Goal: Information Seeking & Learning: Learn about a topic

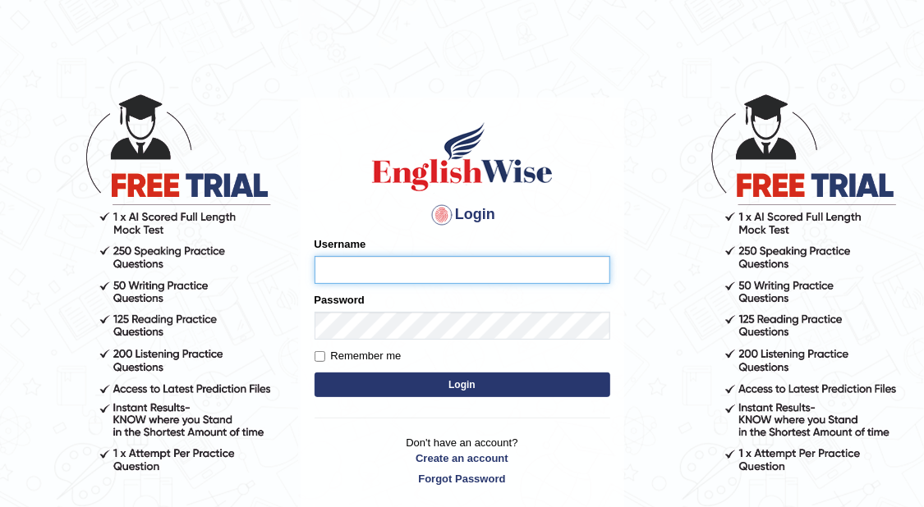
type input "karenBento"
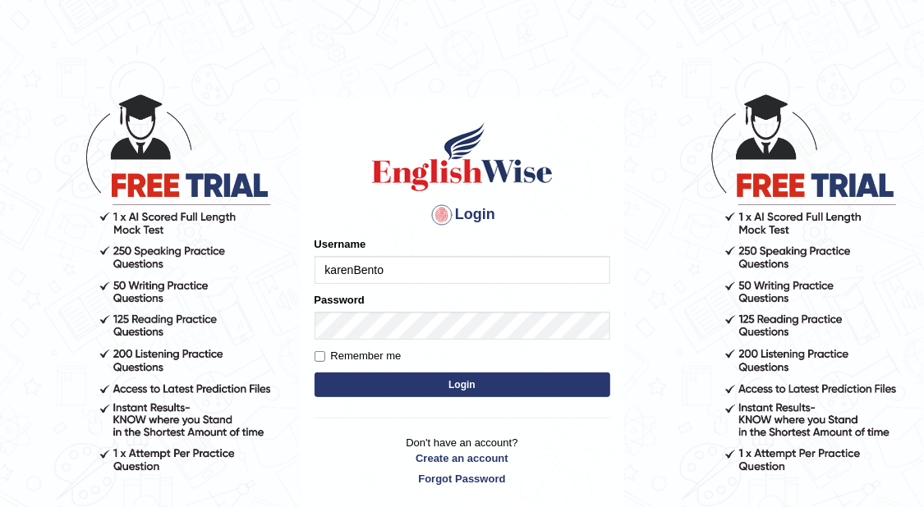
click at [509, 385] on button "Login" at bounding box center [462, 385] width 296 height 25
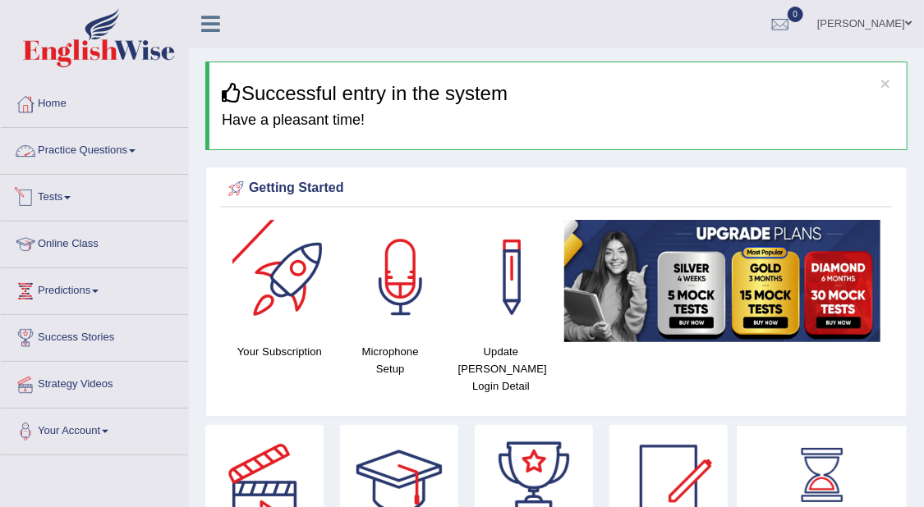
click at [141, 143] on link "Practice Questions" at bounding box center [94, 148] width 187 height 41
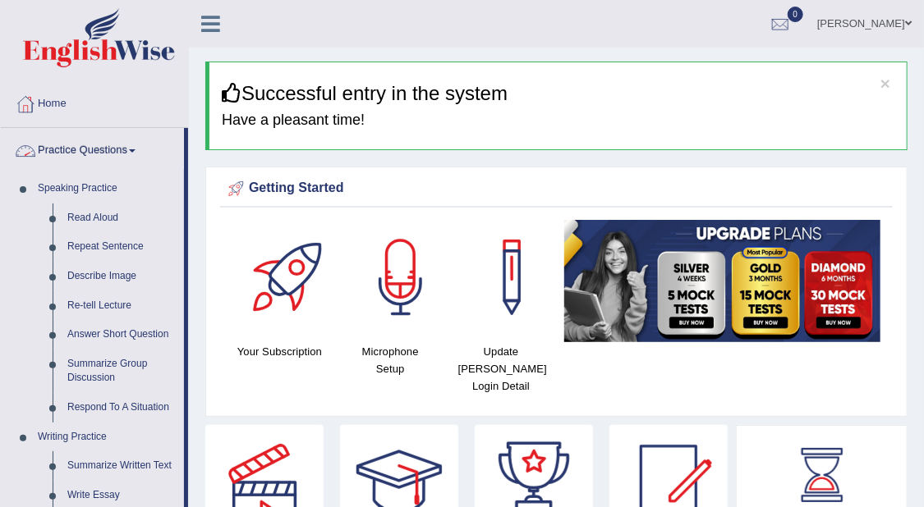
click at [135, 154] on link "Practice Questions" at bounding box center [92, 148] width 183 height 41
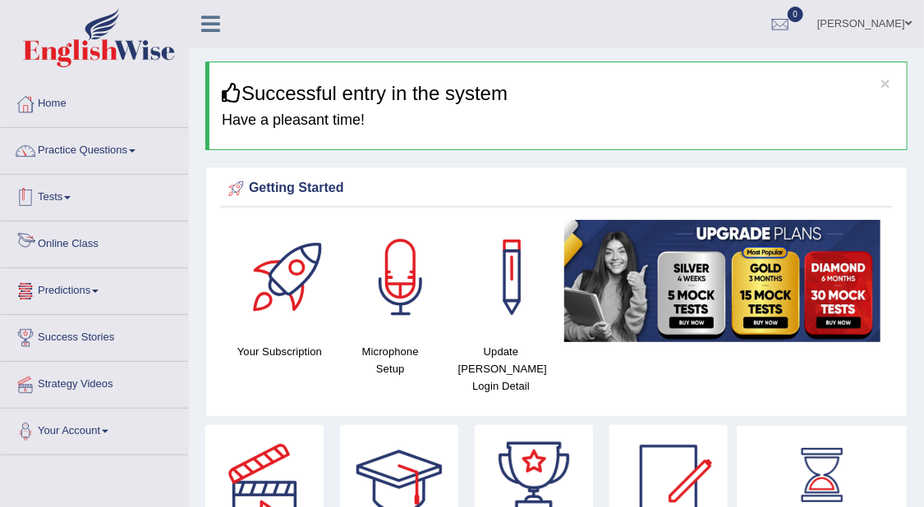
click at [51, 187] on link "Tests" at bounding box center [94, 195] width 187 height 41
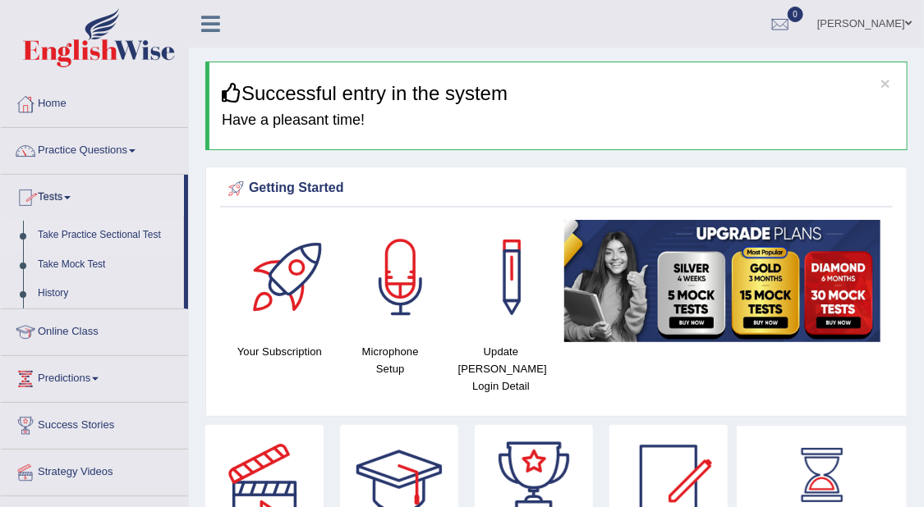
click at [58, 232] on link "Take Practice Sectional Test" at bounding box center [107, 236] width 154 height 30
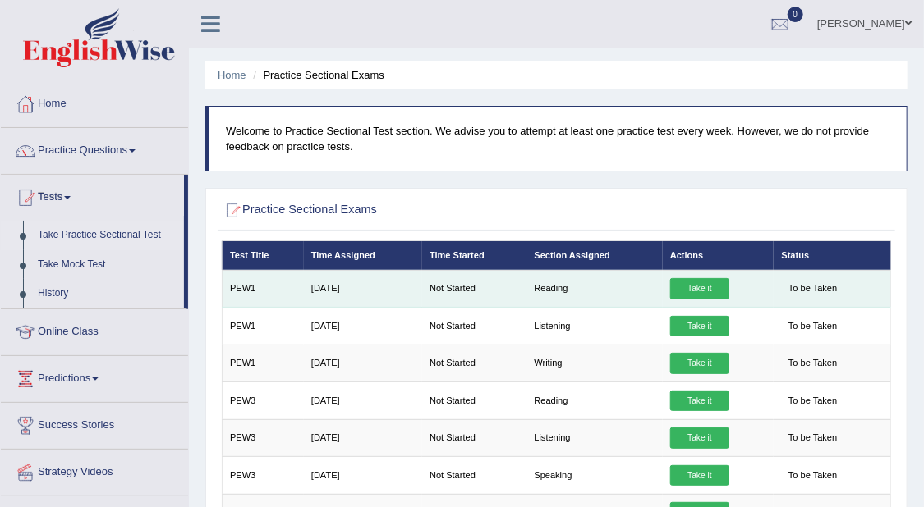
click at [694, 284] on link "Take it" at bounding box center [699, 288] width 59 height 21
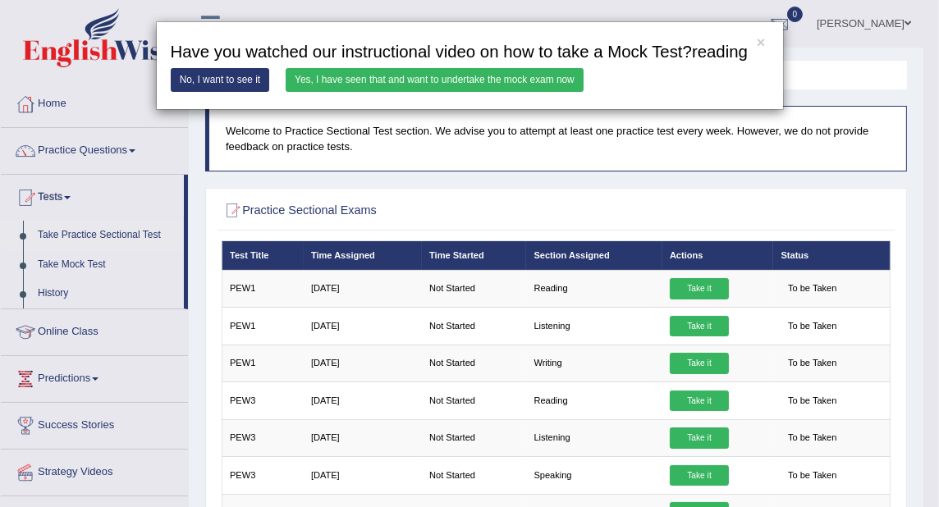
click at [437, 87] on link "Yes, I have seen that and want to undertake the mock exam now" at bounding box center [435, 80] width 298 height 24
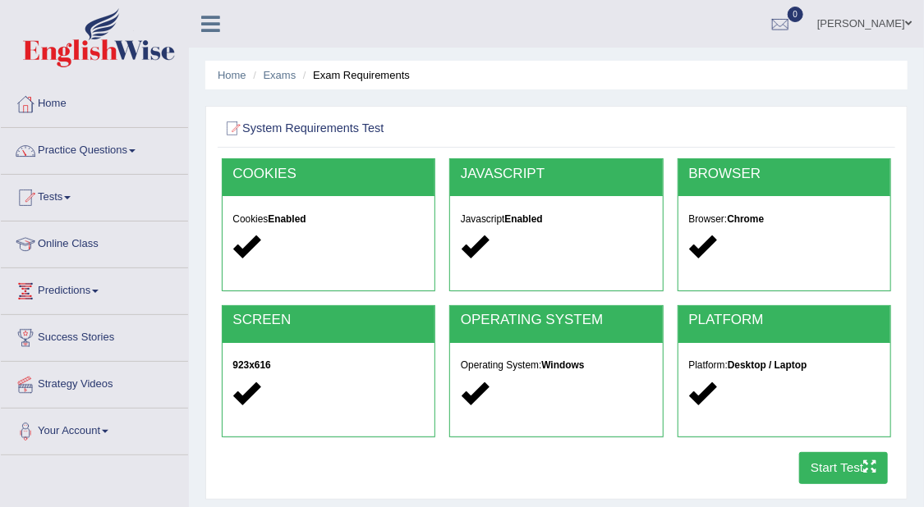
click at [849, 467] on button "Start Test" at bounding box center [843, 468] width 89 height 32
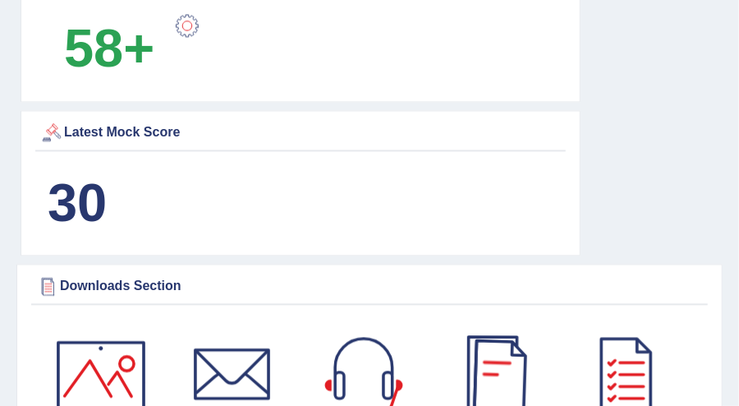
scroll to position [1232, 0]
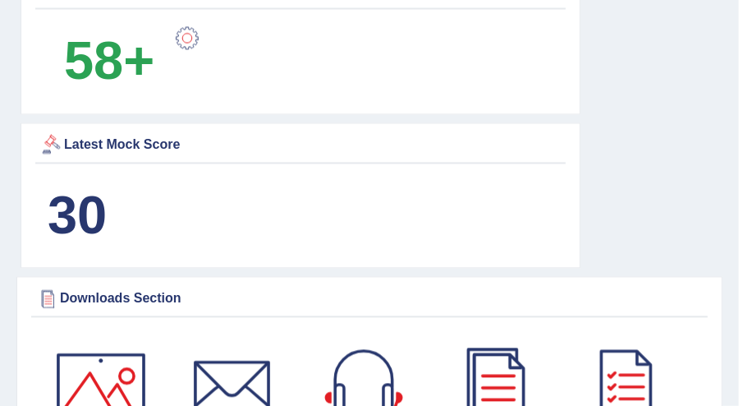
click at [94, 212] on b "30" at bounding box center [77, 215] width 59 height 60
click at [61, 200] on b "30" at bounding box center [77, 215] width 59 height 60
click at [47, 136] on div at bounding box center [51, 144] width 25 height 25
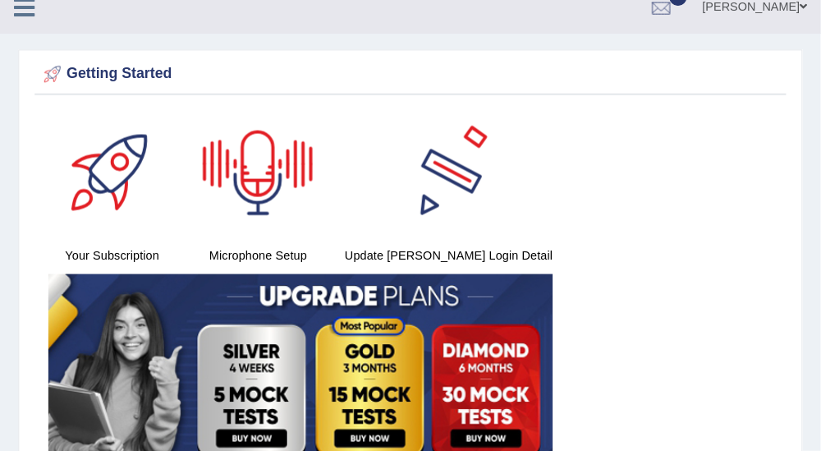
scroll to position [0, 0]
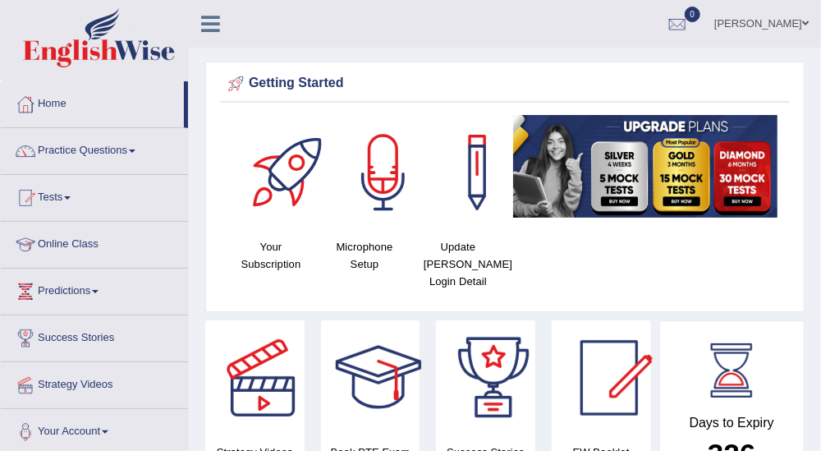
drag, startPoint x: 715, startPoint y: 0, endPoint x: 469, endPoint y: 47, distance: 250.7
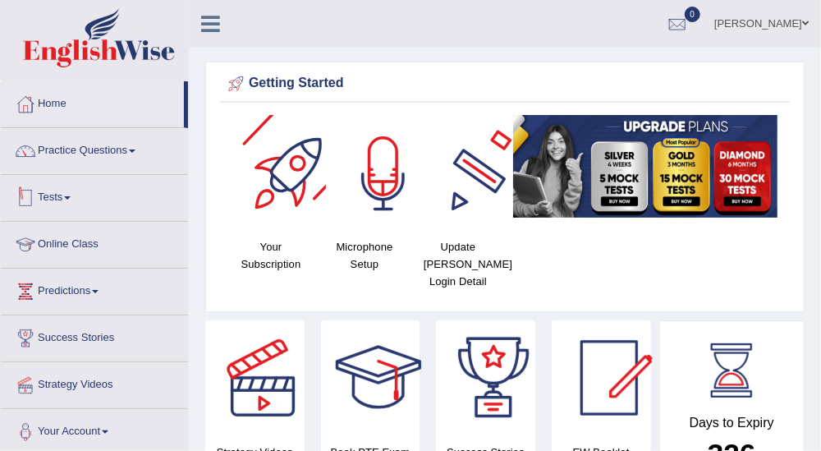
click at [61, 189] on link "Tests" at bounding box center [94, 195] width 187 height 41
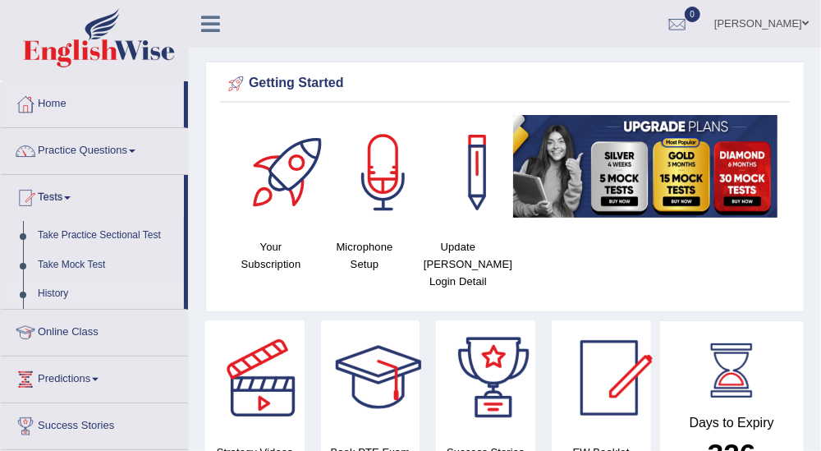
click at [54, 287] on link "History" at bounding box center [107, 294] width 154 height 30
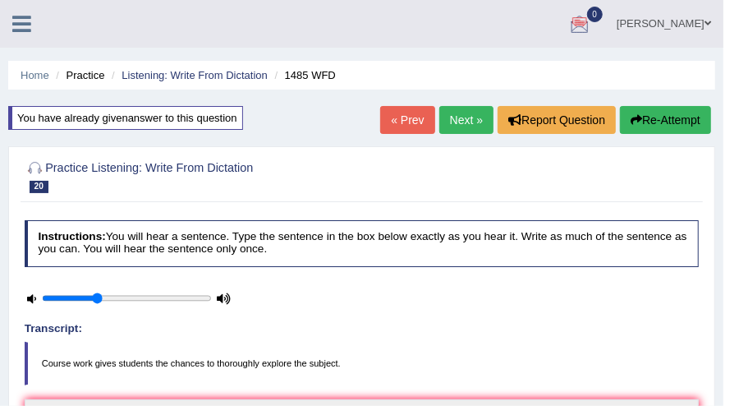
click at [497, 165] on div at bounding box center [362, 176] width 675 height 43
click at [475, 109] on link "Next »" at bounding box center [466, 120] width 54 height 28
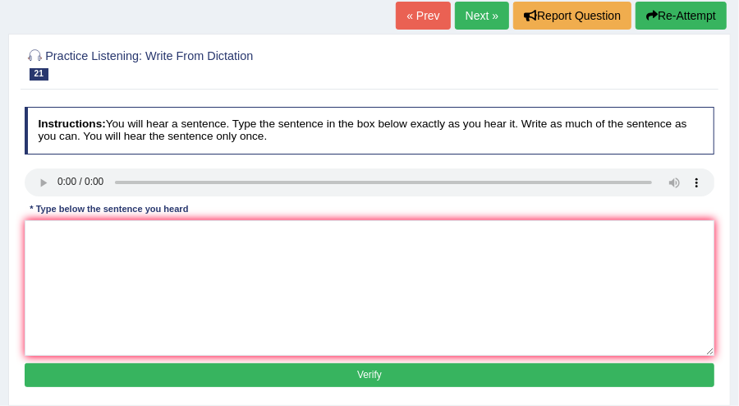
scroll to position [82, 0]
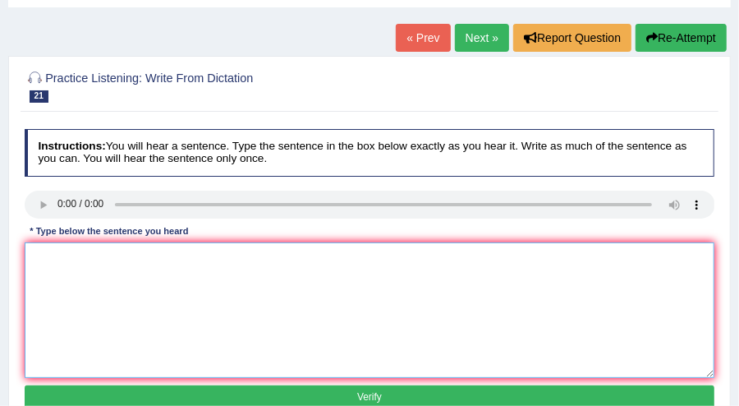
click at [305, 283] on textarea at bounding box center [370, 309] width 691 height 135
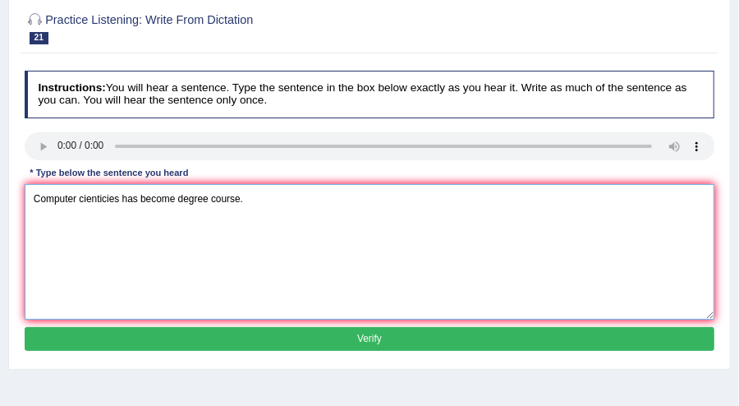
scroll to position [164, 0]
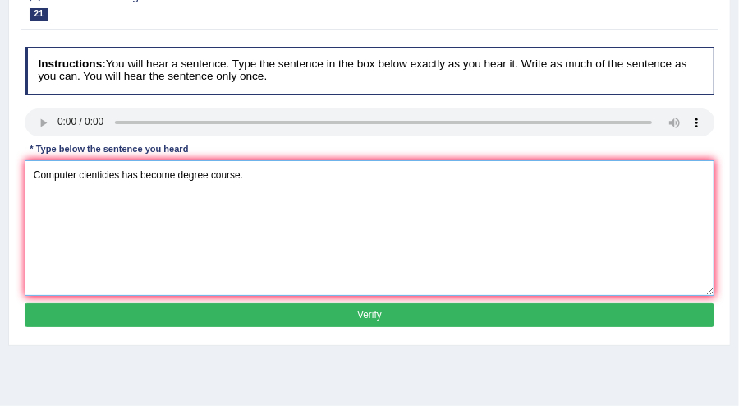
type textarea "Computer cienticies has become degree course."
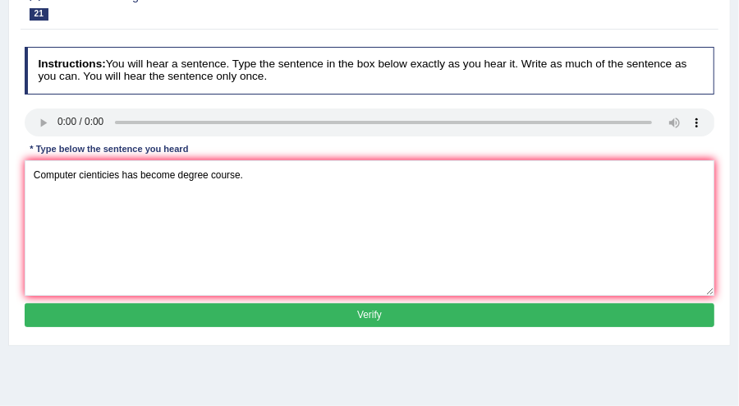
click at [346, 314] on button "Verify" at bounding box center [370, 315] width 691 height 24
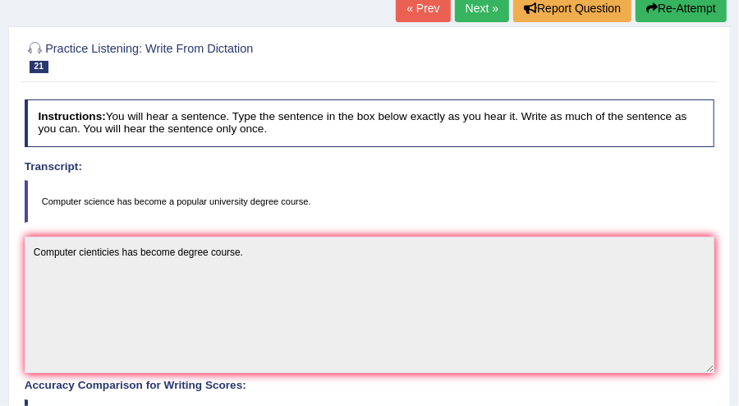
scroll to position [0, 0]
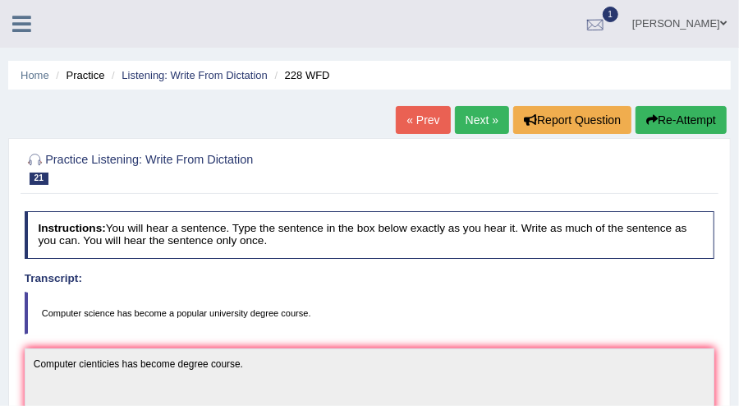
click at [583, 22] on div at bounding box center [595, 24] width 25 height 25
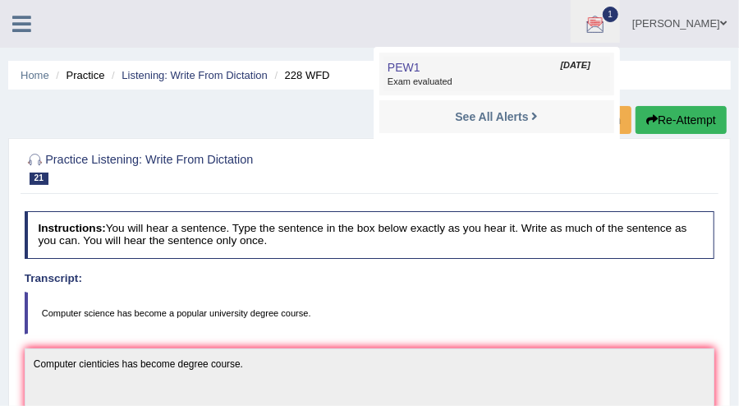
click at [561, 68] on span "Sep 9, 2025" at bounding box center [576, 65] width 30 height 13
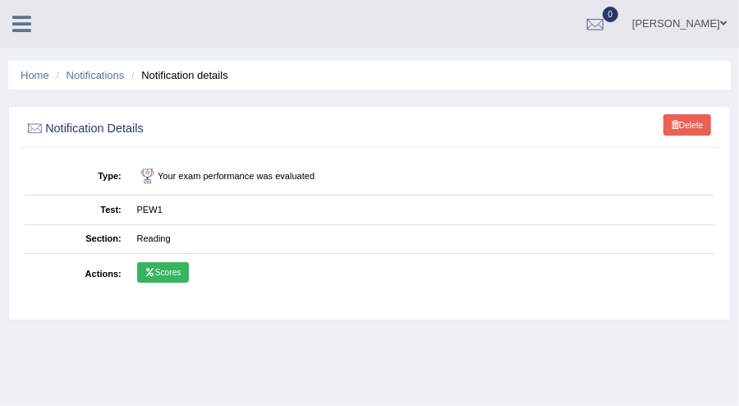
click at [156, 268] on link "Scores" at bounding box center [163, 272] width 52 height 21
click at [37, 77] on link "Home" at bounding box center [35, 75] width 29 height 12
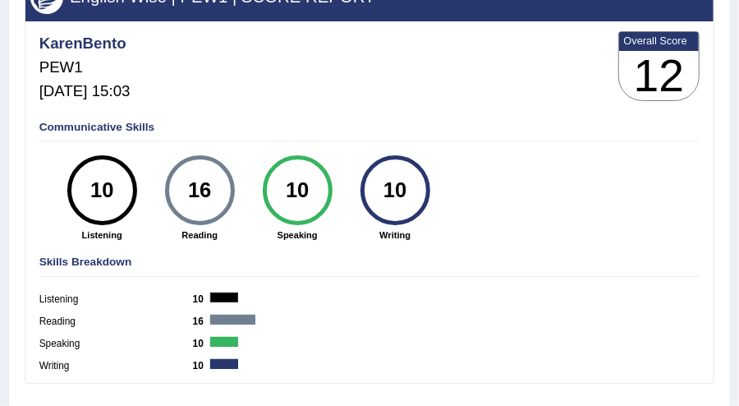
scroll to position [164, 0]
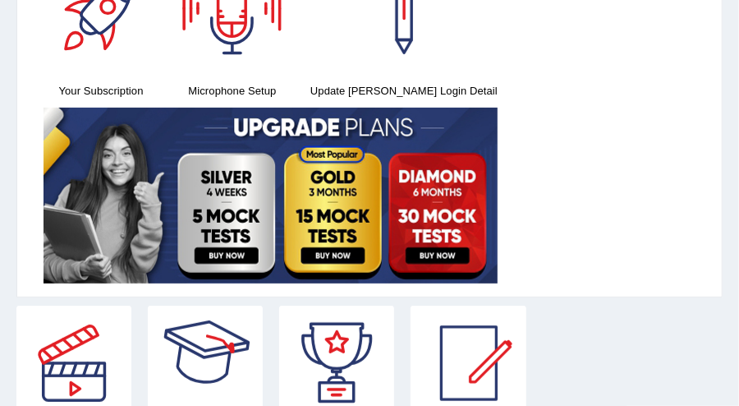
scroll to position [82, 0]
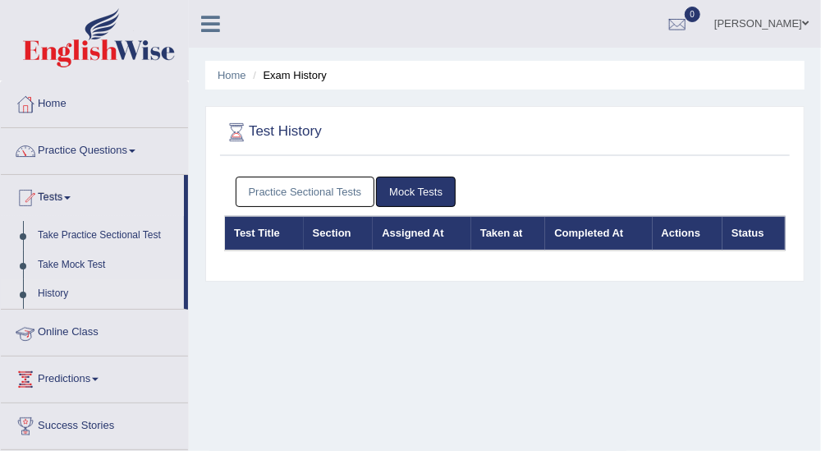
click at [279, 174] on div "Practice Sectional Tests Mock Tests" at bounding box center [505, 192] width 562 height 48
click at [278, 192] on link "Practice Sectional Tests" at bounding box center [306, 192] width 140 height 30
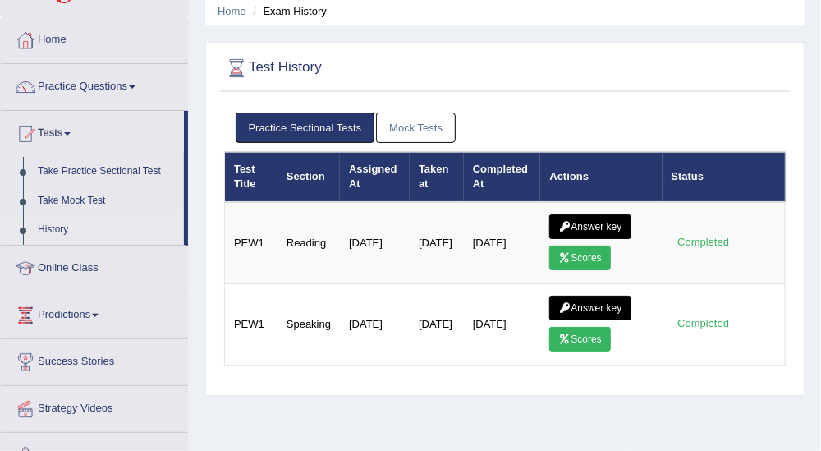
scroll to position [91, 0]
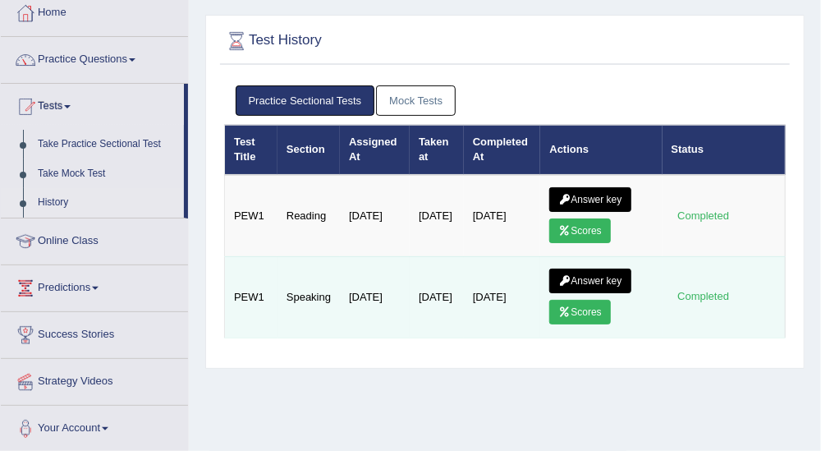
click at [619, 272] on link "Answer key" at bounding box center [589, 280] width 81 height 25
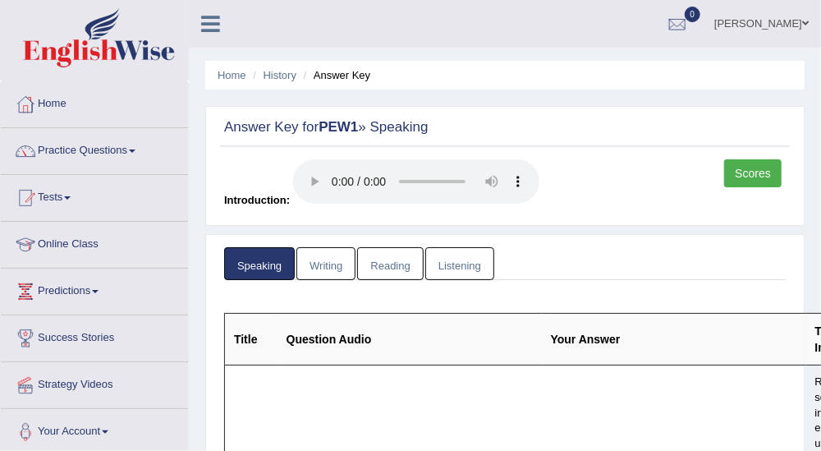
click at [334, 248] on link "Writing" at bounding box center [325, 264] width 59 height 34
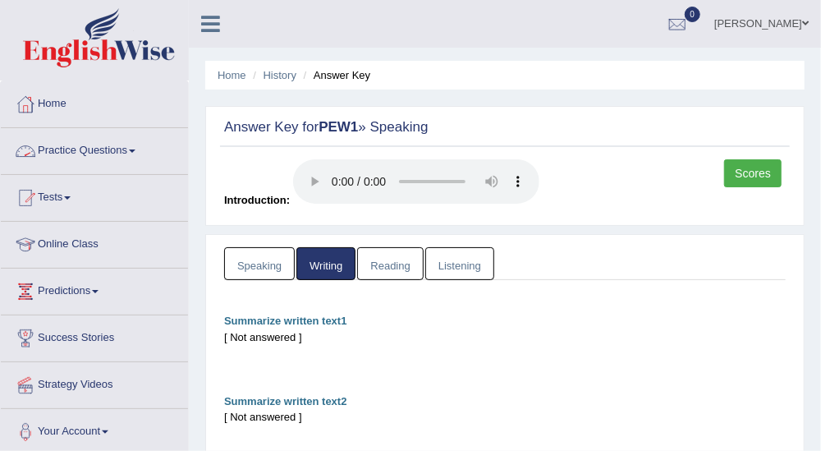
click at [137, 146] on link "Practice Questions" at bounding box center [94, 148] width 187 height 41
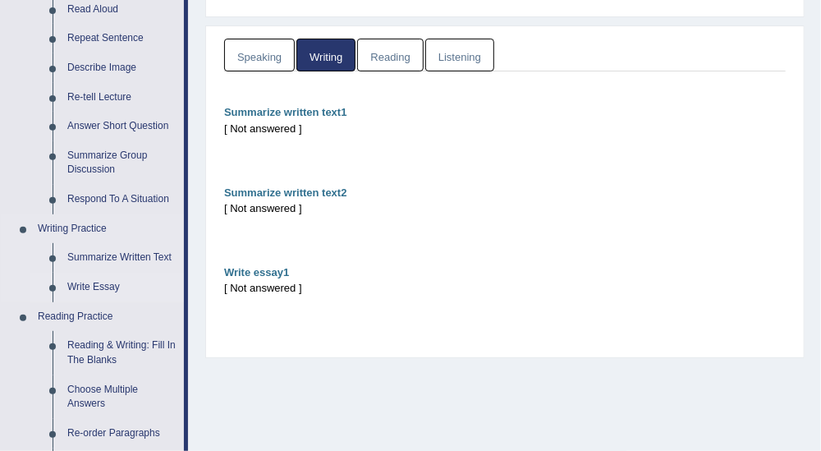
scroll to position [182, 0]
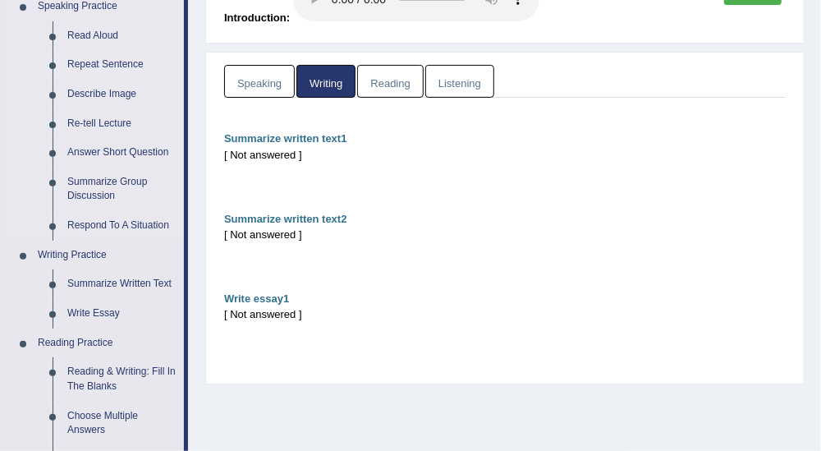
click at [135, 62] on link "Repeat Sentence" at bounding box center [122, 65] width 124 height 30
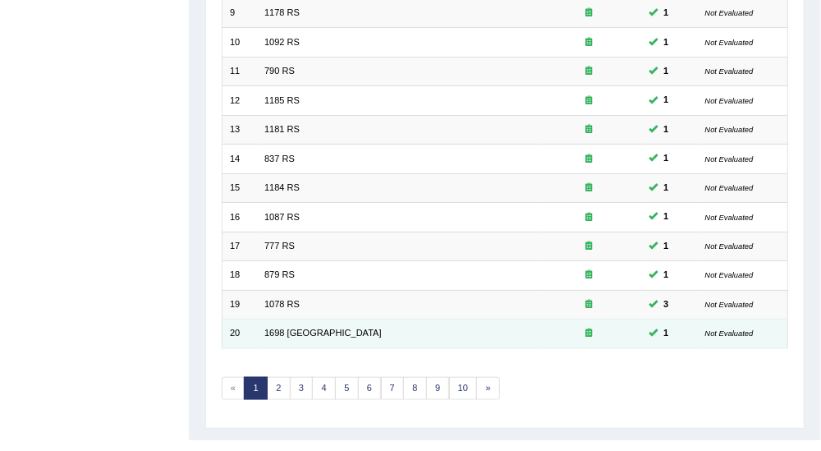
scroll to position [490, 0]
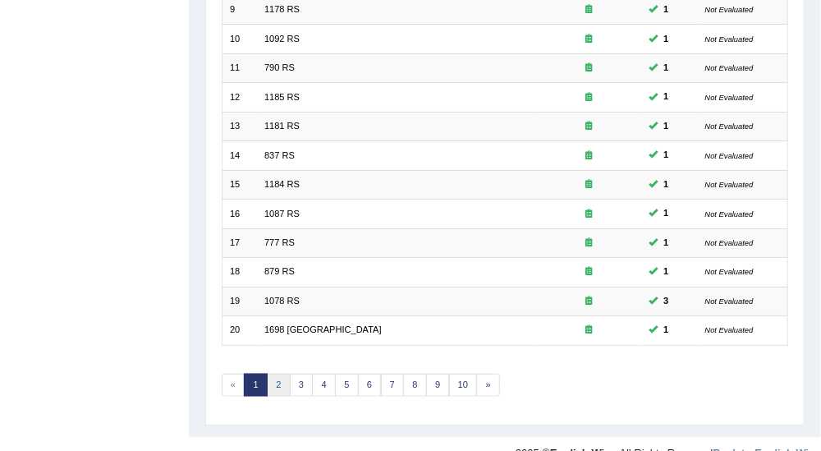
click at [280, 374] on link "2" at bounding box center [279, 385] width 24 height 23
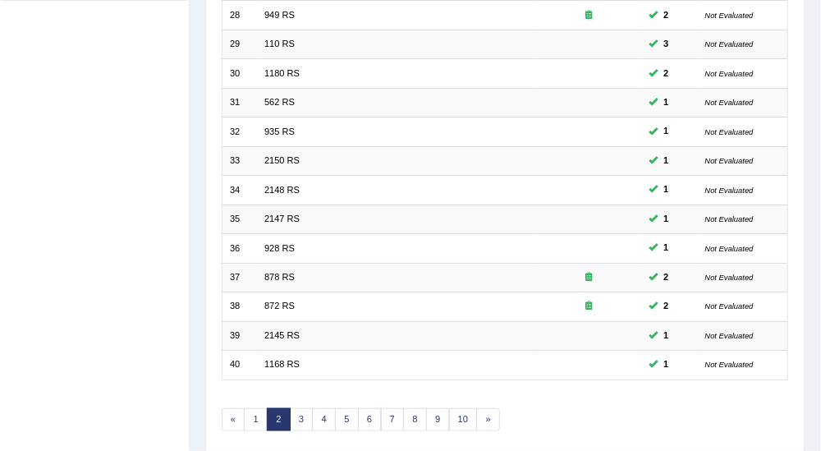
scroll to position [456, 0]
click at [297, 408] on link "3" at bounding box center [302, 419] width 24 height 23
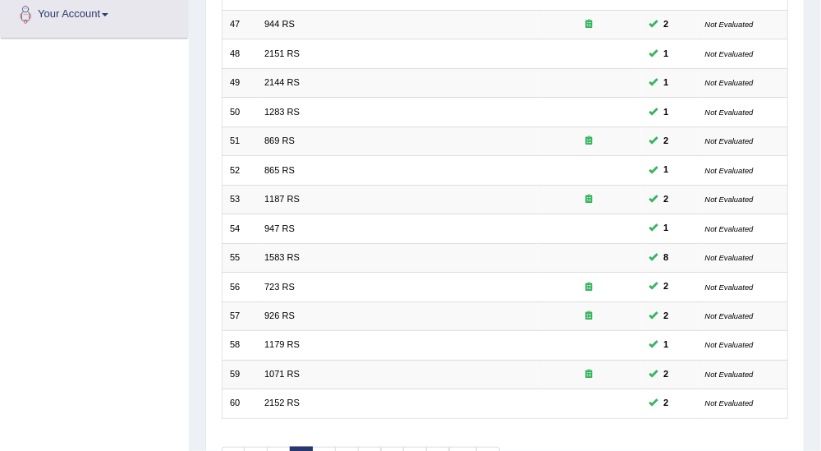
scroll to position [490, 0]
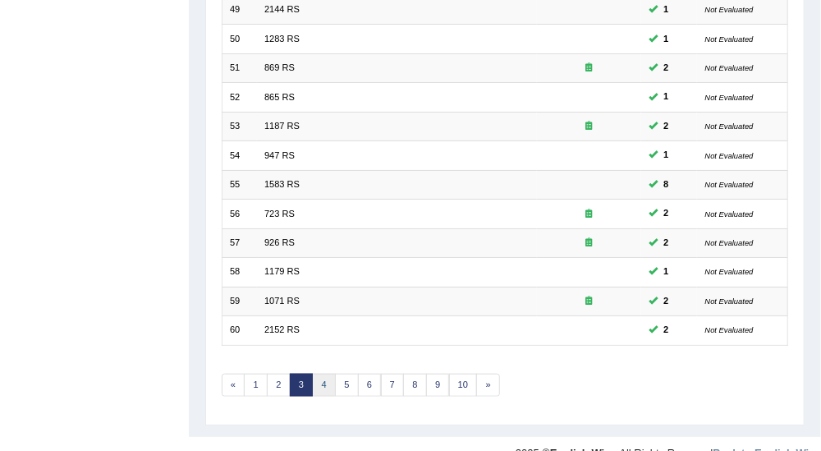
click at [326, 374] on link "4" at bounding box center [324, 385] width 24 height 23
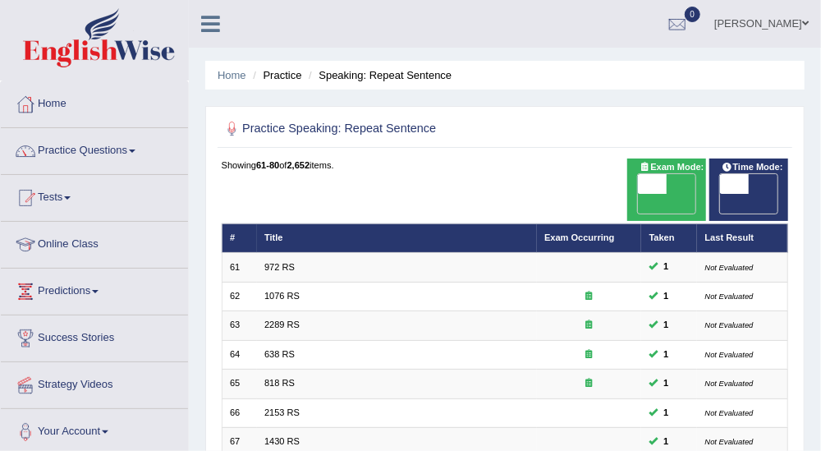
click at [638, 194] on span "OFF" at bounding box center [623, 204] width 29 height 20
checkbox input "true"
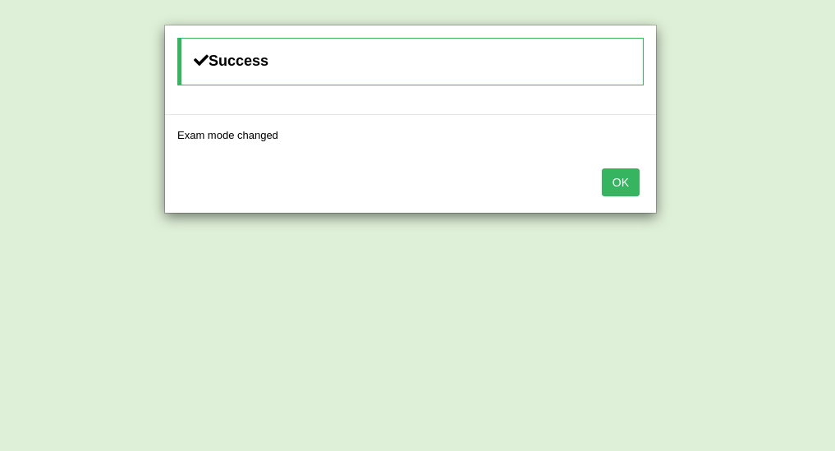
click at [627, 184] on button "OK" at bounding box center [621, 182] width 38 height 28
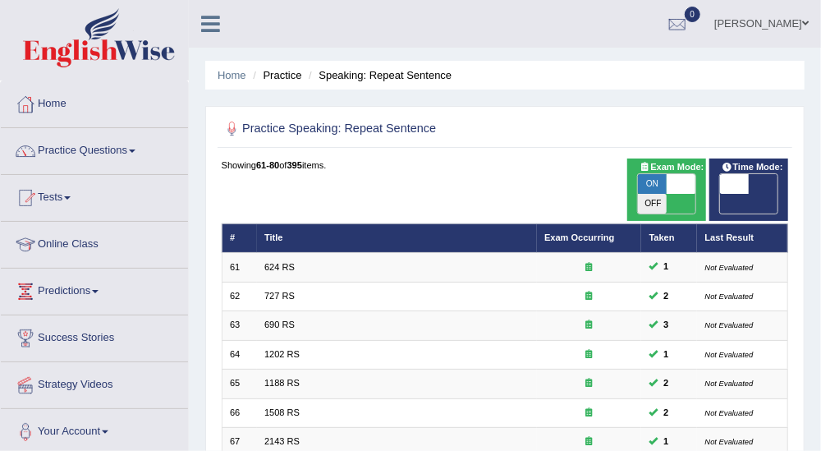
click at [720, 194] on span "OFF" at bounding box center [705, 204] width 29 height 20
checkbox input "true"
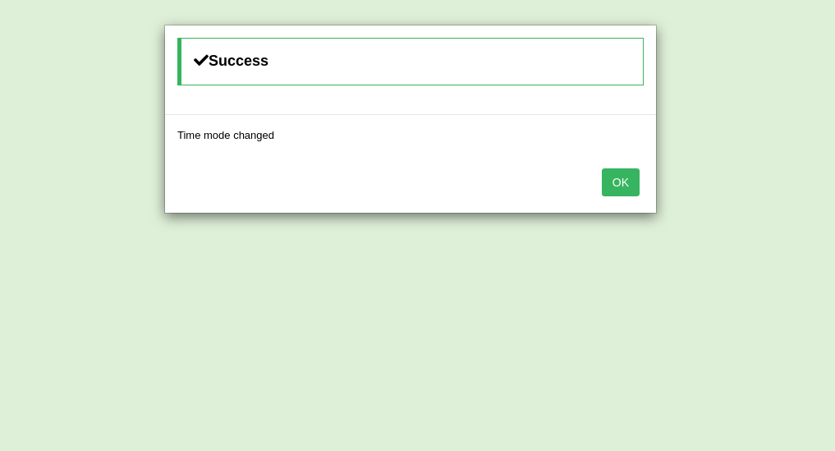
click at [636, 186] on button "OK" at bounding box center [621, 182] width 38 height 28
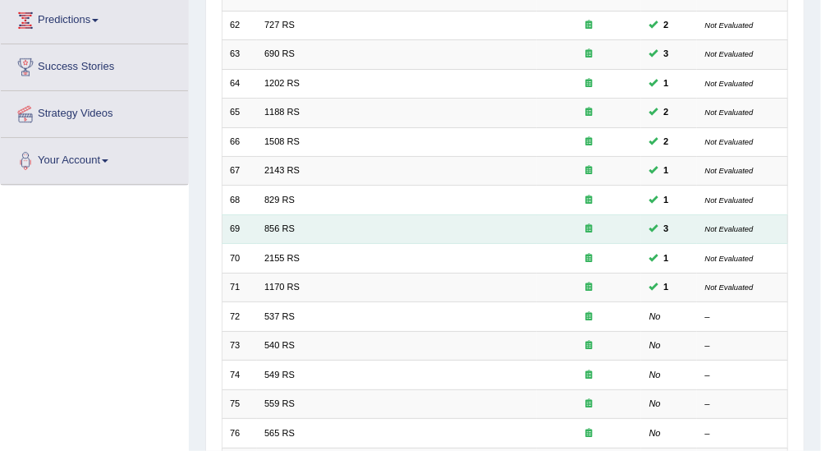
scroll to position [273, 0]
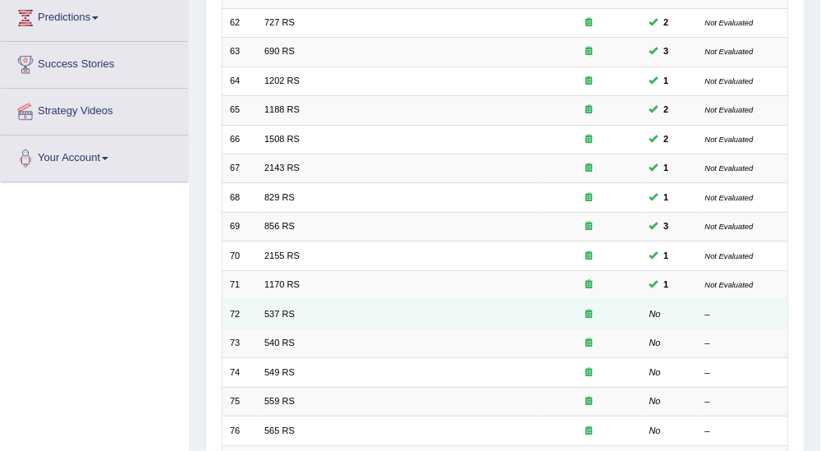
click at [274, 309] on link "537 RS" at bounding box center [279, 314] width 30 height 10
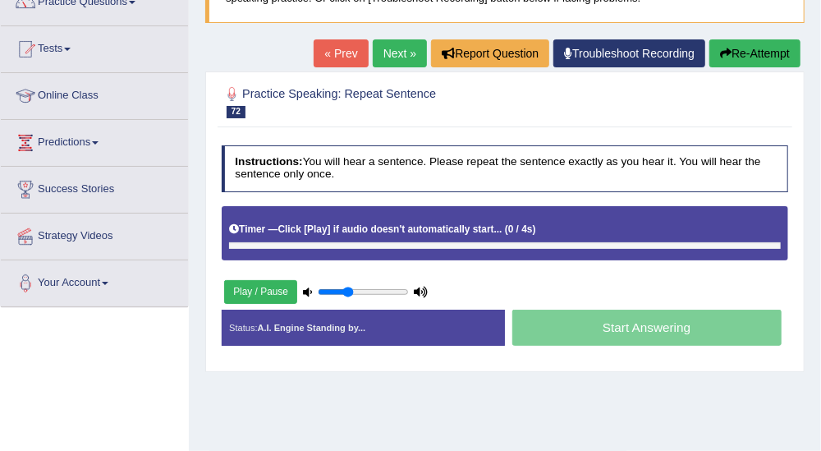
scroll to position [182, 0]
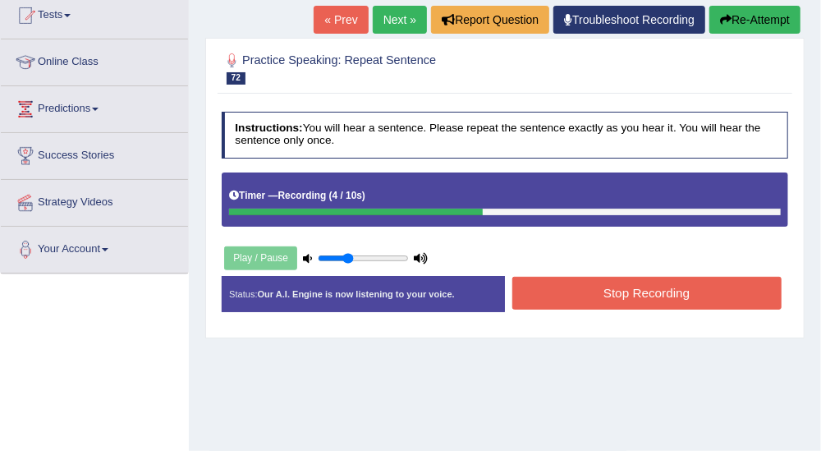
click at [600, 291] on button "Stop Recording" at bounding box center [646, 293] width 269 height 32
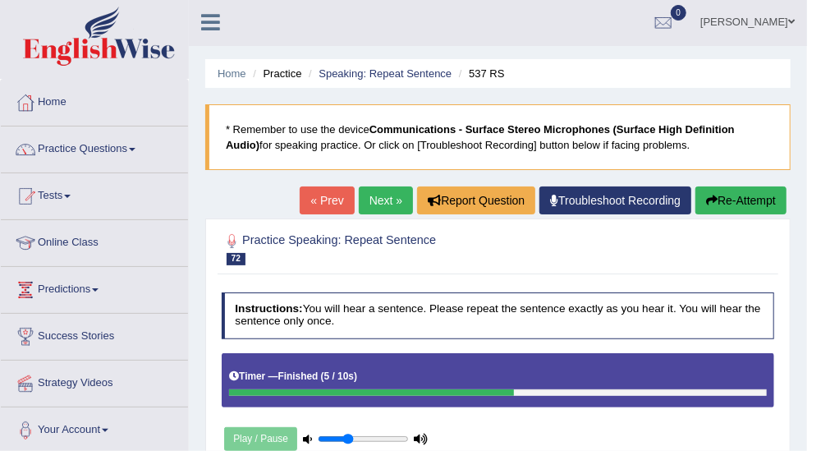
scroll to position [0, 0]
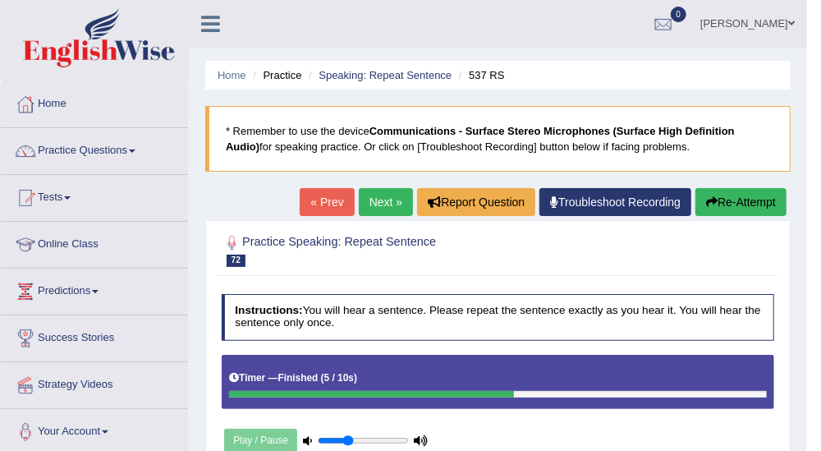
click at [392, 204] on link "Next »" at bounding box center [386, 202] width 54 height 28
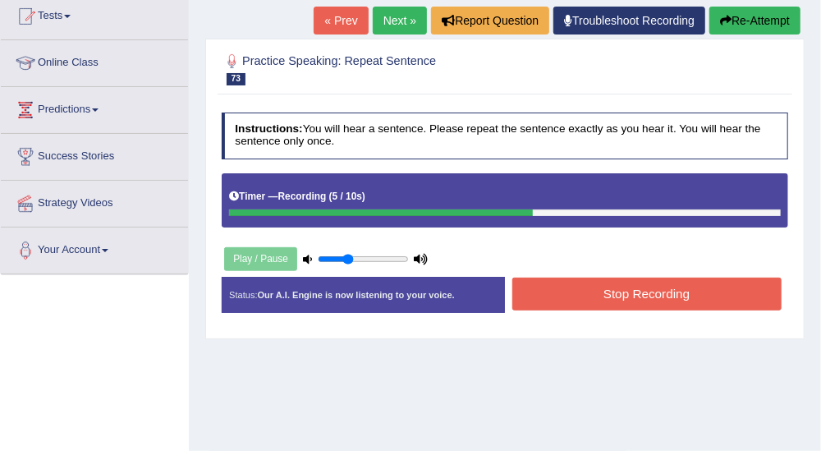
scroll to position [182, 0]
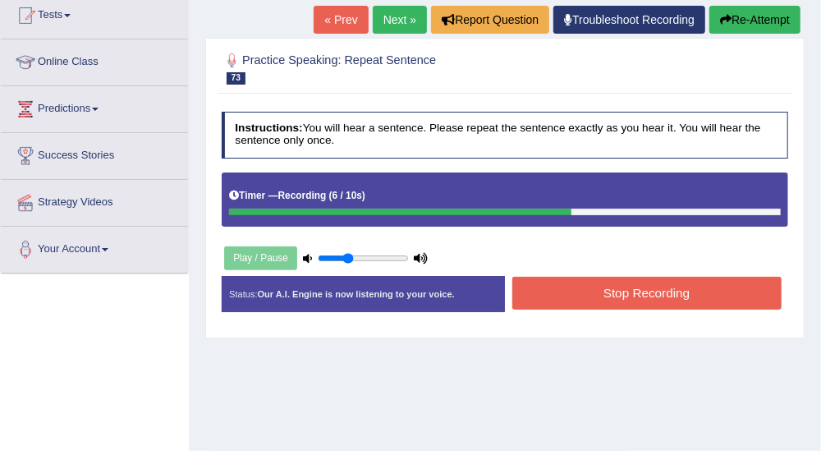
click at [714, 291] on button "Stop Recording" at bounding box center [646, 293] width 269 height 32
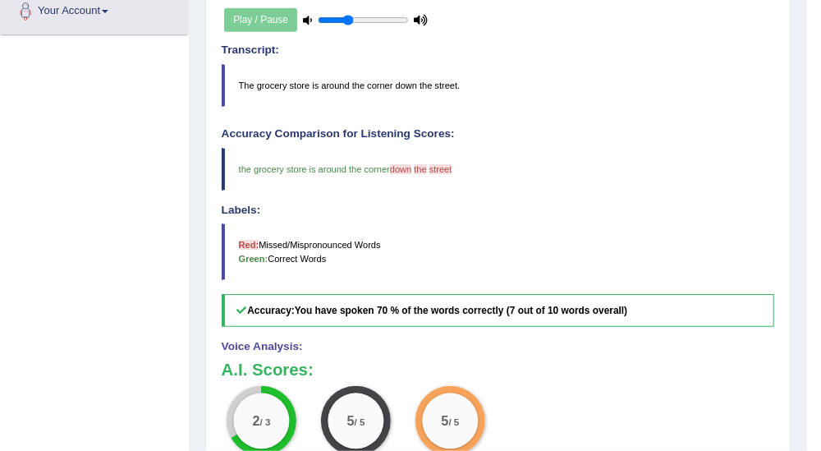
scroll to position [547, 0]
